Goal: Information Seeking & Learning: Check status

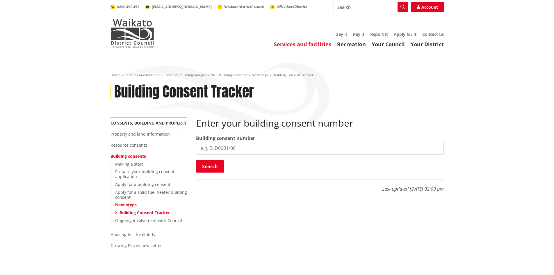
click at [217, 143] on input "search" at bounding box center [320, 148] width 248 height 13
paste input "BLD0174/26"
type input "BLD0174/26"
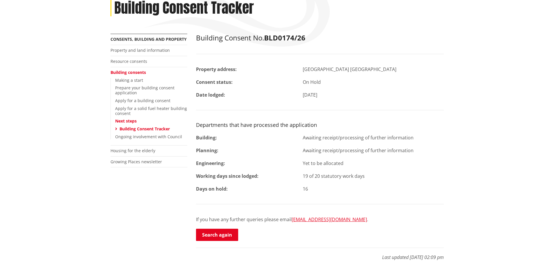
scroll to position [87, 0]
